Goal: Task Accomplishment & Management: Manage account settings

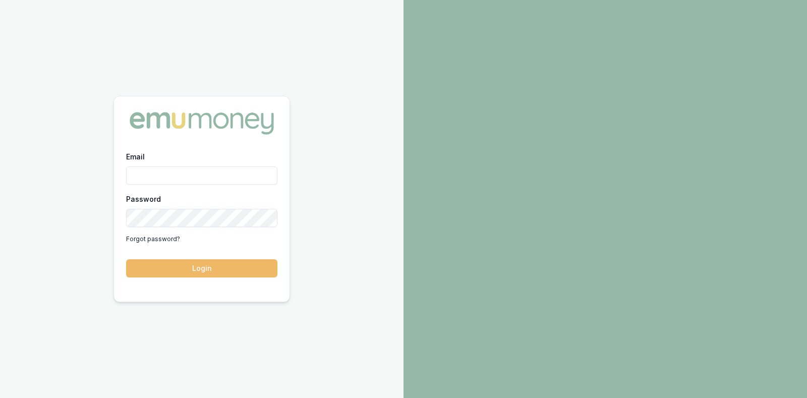
type input "[PERSON_NAME][EMAIL_ADDRESS][DOMAIN_NAME]"
click at [231, 267] on button "Login" at bounding box center [201, 268] width 151 height 18
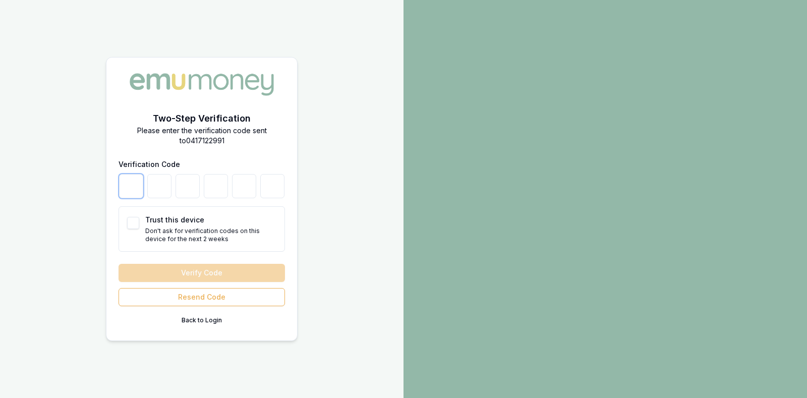
click at [124, 186] on input "number" at bounding box center [131, 186] width 24 height 24
type input "4"
type input "1"
type input "2"
type input "7"
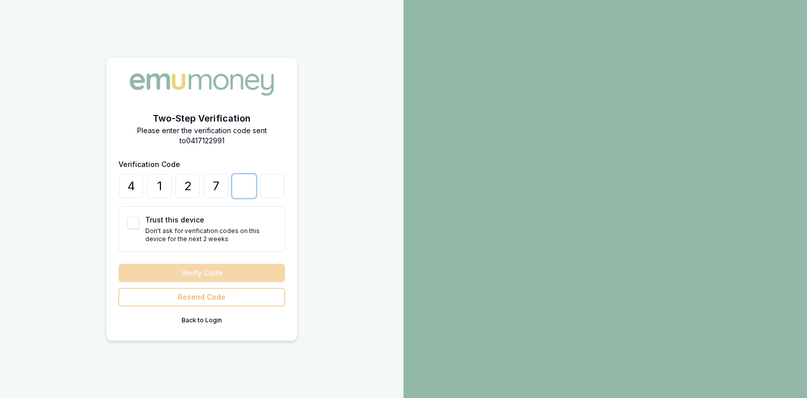
type input "1"
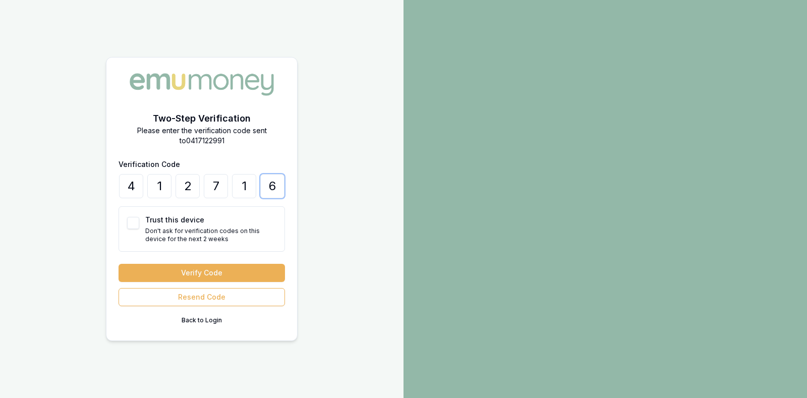
type input "6"
click at [131, 222] on button "Trust this device" at bounding box center [133, 223] width 12 height 12
checkbox input "true"
click at [155, 267] on button "Verify Code" at bounding box center [202, 273] width 166 height 18
